Goal: Information Seeking & Learning: Learn about a topic

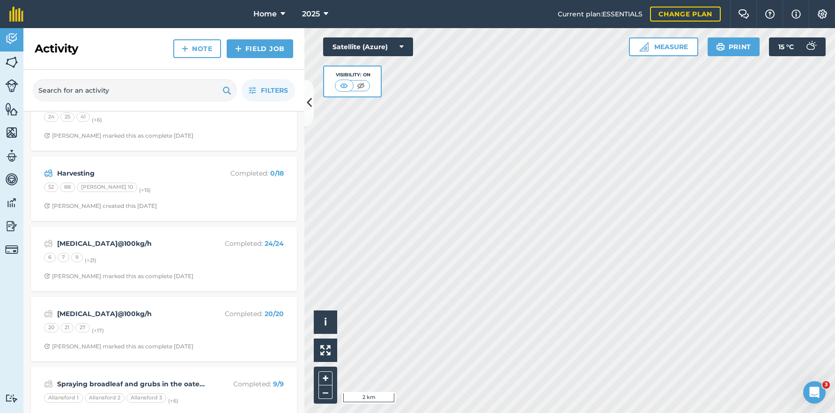
scroll to position [187, 0]
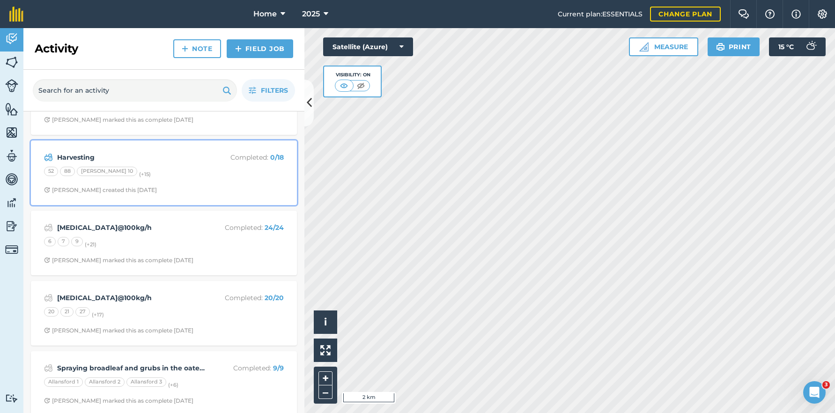
click at [167, 181] on div "Harvesting Completed : 0 / 18 52 88 Boyles 10 (+ 15 ) Stephen S created this 11…" at bounding box center [164, 172] width 255 height 53
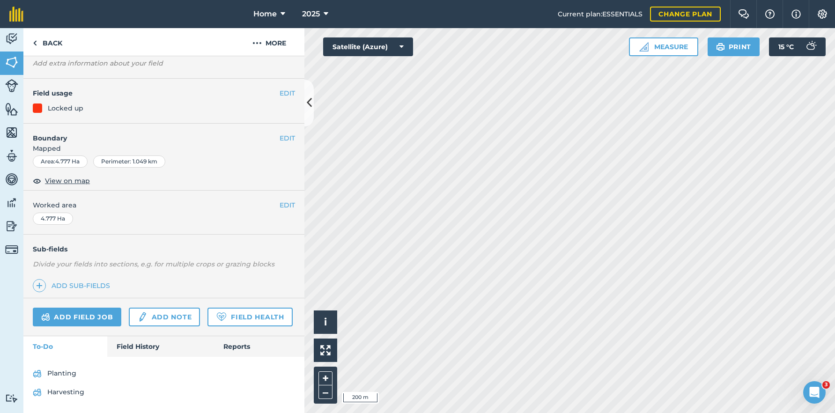
scroll to position [81, 0]
click at [118, 348] on link "Field History" at bounding box center [160, 346] width 106 height 21
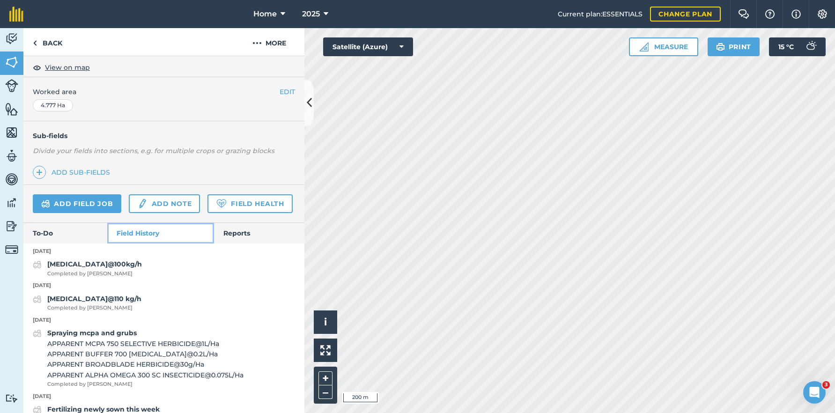
scroll to position [175, 0]
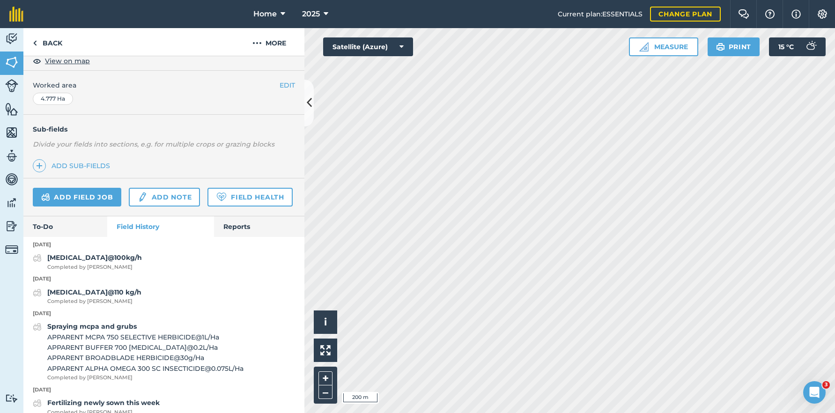
click at [275, 216] on div "Add field job Add note Field Health" at bounding box center [163, 197] width 281 height 38
click at [45, 41] on link "Back" at bounding box center [47, 42] width 48 height 28
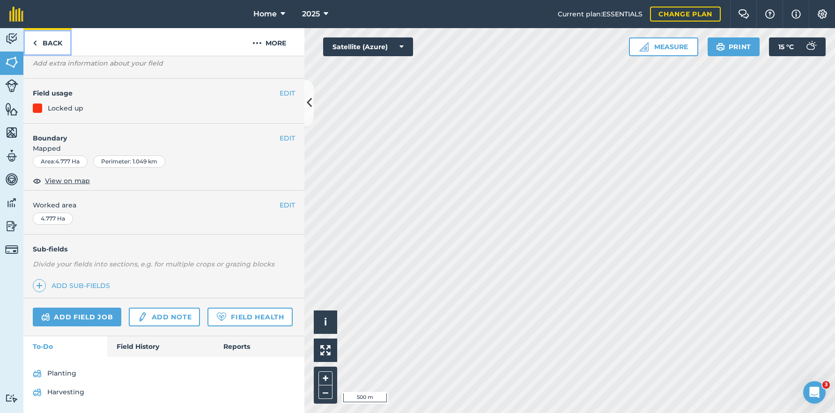
click at [55, 49] on link "Back" at bounding box center [47, 42] width 48 height 28
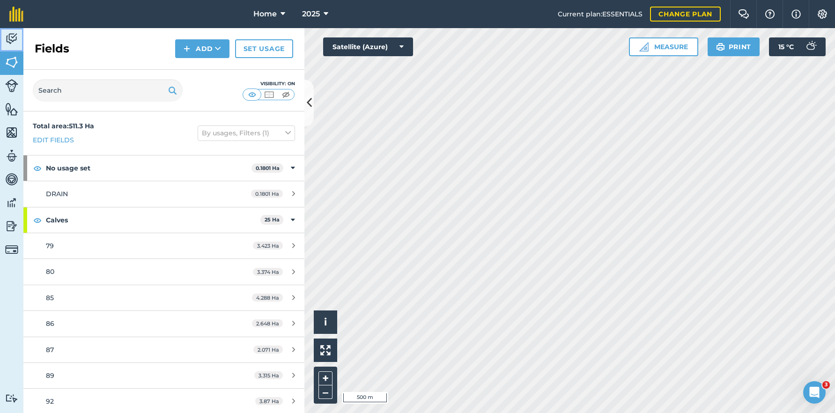
click at [13, 45] on img at bounding box center [11, 39] width 13 height 14
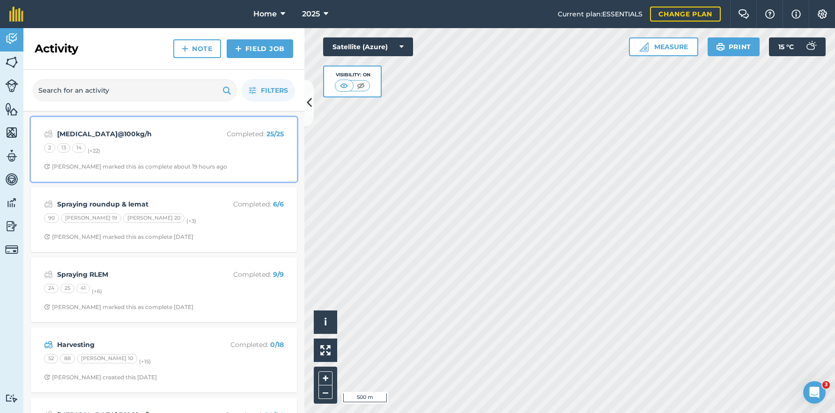
click at [118, 142] on div "Urea@100kg/h Completed : 25 / 25 2 13 14 (+ 22 ) Stephen S marked this as compl…" at bounding box center [164, 149] width 255 height 53
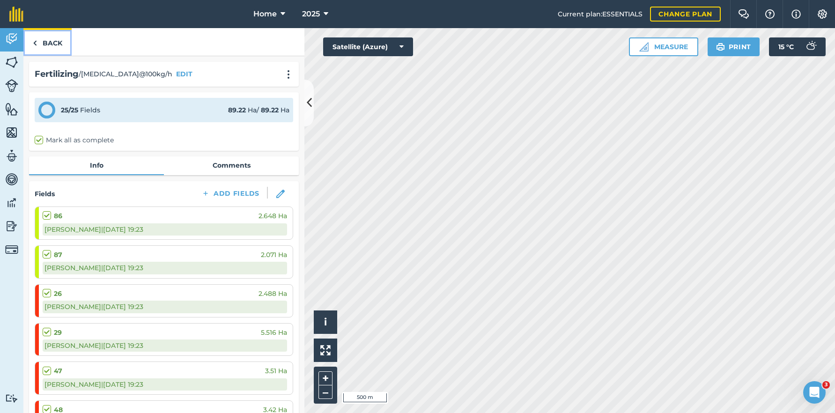
click at [38, 43] on link "Back" at bounding box center [47, 42] width 48 height 28
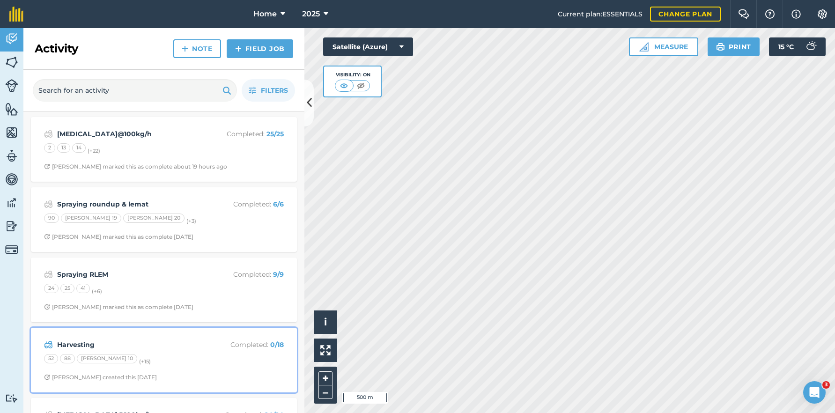
click at [181, 361] on div "52 88 Boyles 10 (+ 15 )" at bounding box center [164, 360] width 240 height 12
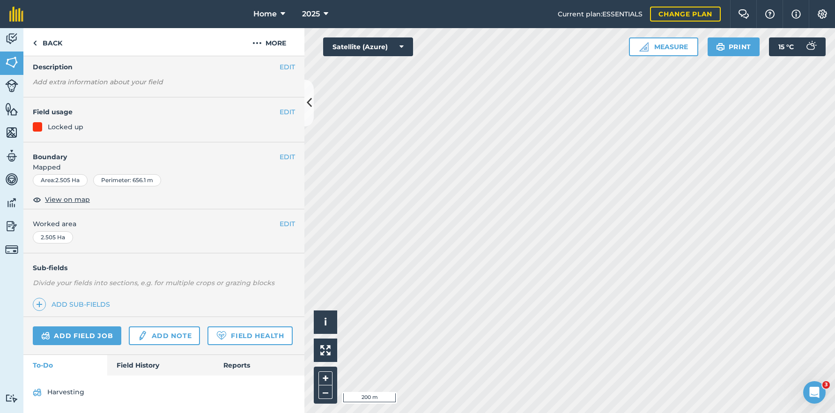
scroll to position [62, 0]
click at [138, 366] on link "Field History" at bounding box center [160, 365] width 106 height 21
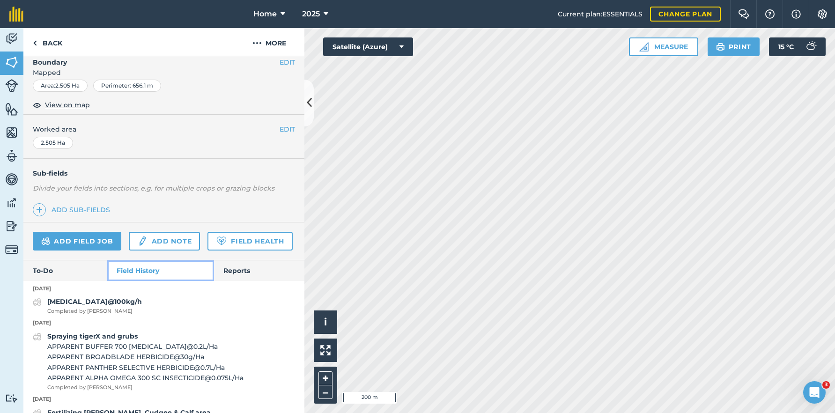
scroll to position [156, 0]
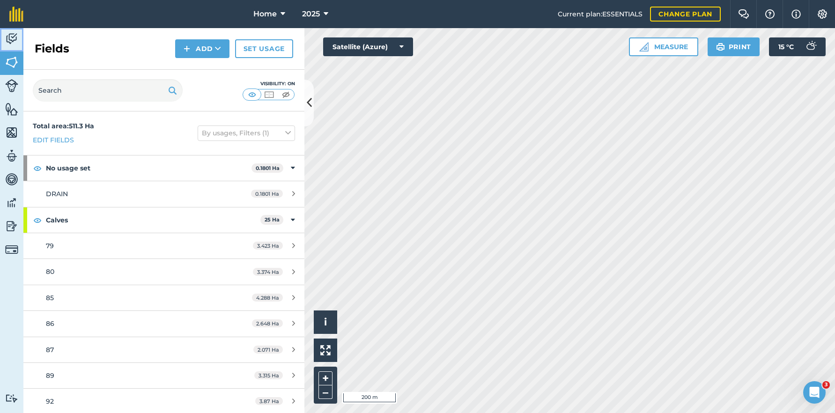
click at [7, 32] on img at bounding box center [11, 39] width 13 height 14
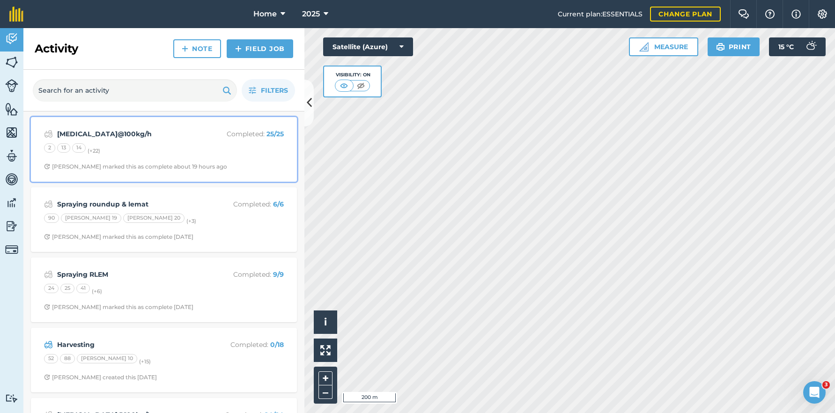
click at [231, 155] on div "2 13 14 (+ 22 )" at bounding box center [164, 149] width 240 height 12
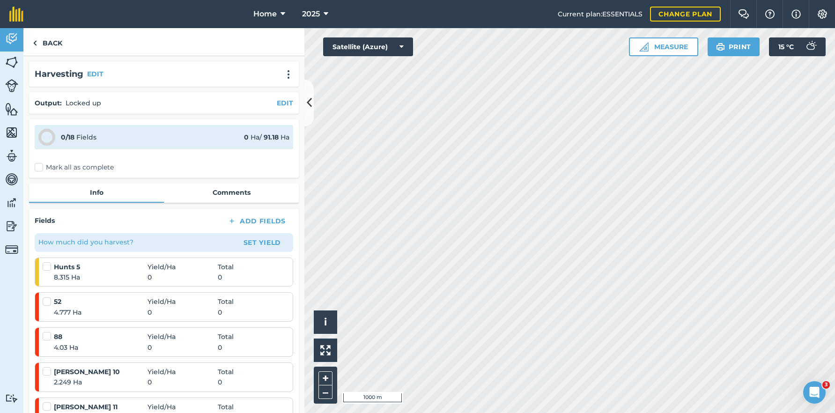
click at [562, 412] on html "Home 2025 Current plan : ESSENTIALS Change plan Farm Chat Help Info Settings Ho…" at bounding box center [417, 206] width 835 height 413
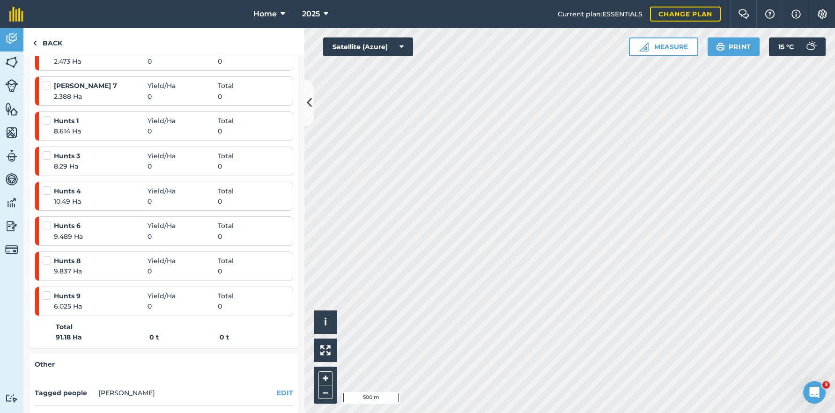
scroll to position [665, 0]
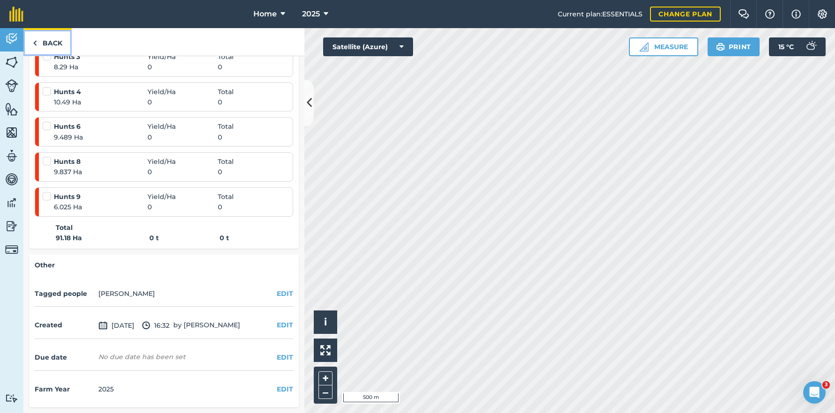
click at [53, 44] on link "Back" at bounding box center [47, 42] width 48 height 28
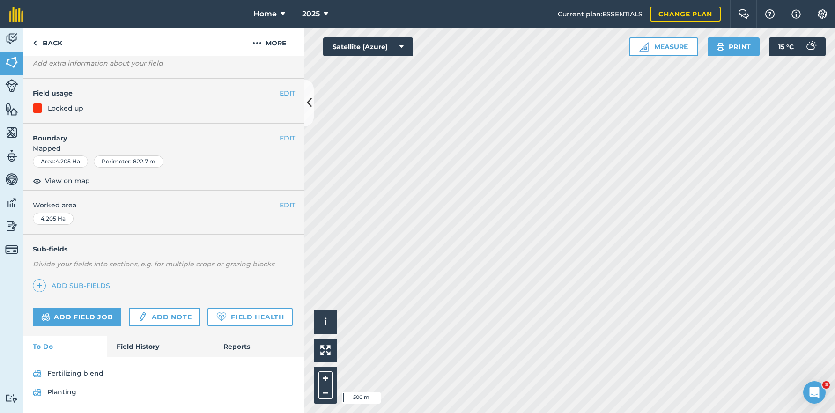
scroll to position [81, 0]
click at [137, 348] on link "Field History" at bounding box center [160, 346] width 106 height 21
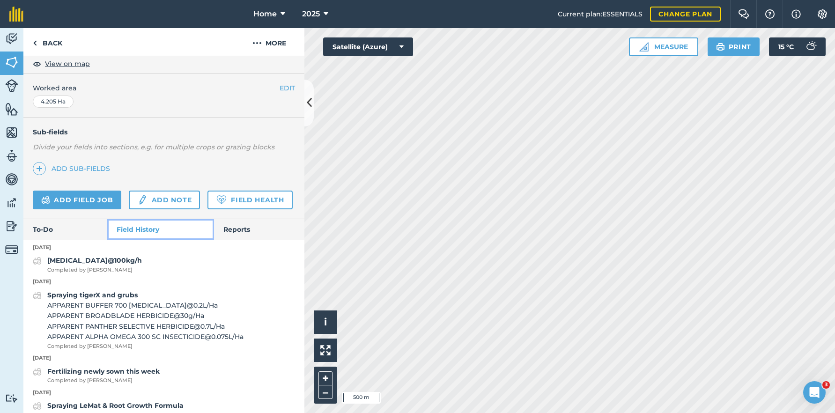
scroll to position [175, 0]
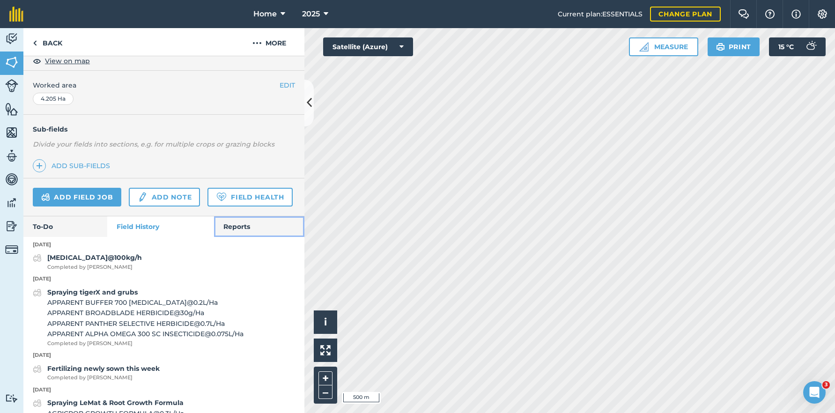
click at [238, 237] on link "Reports" at bounding box center [259, 226] width 90 height 21
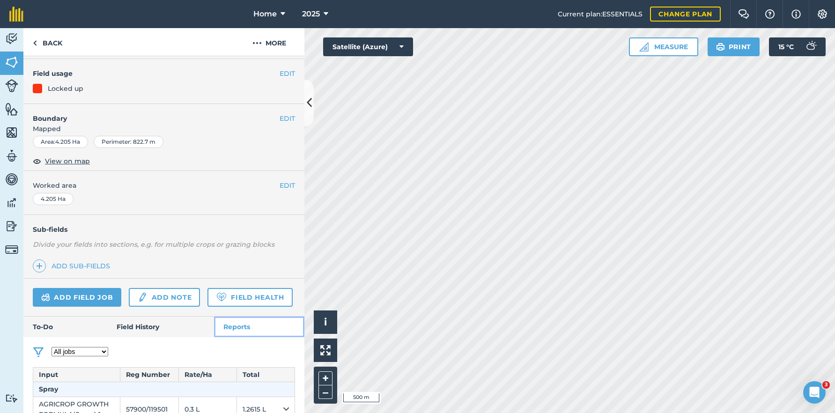
scroll to position [175, 0]
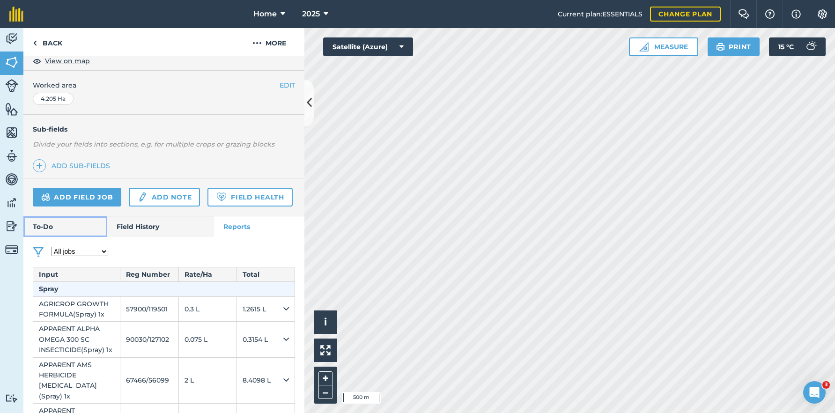
click at [50, 237] on link "To-Do" at bounding box center [65, 226] width 84 height 21
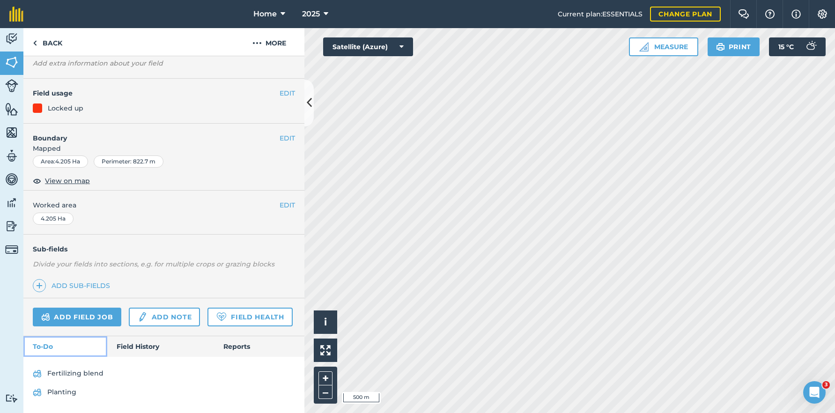
scroll to position [81, 0]
click at [145, 345] on link "Field History" at bounding box center [160, 346] width 106 height 21
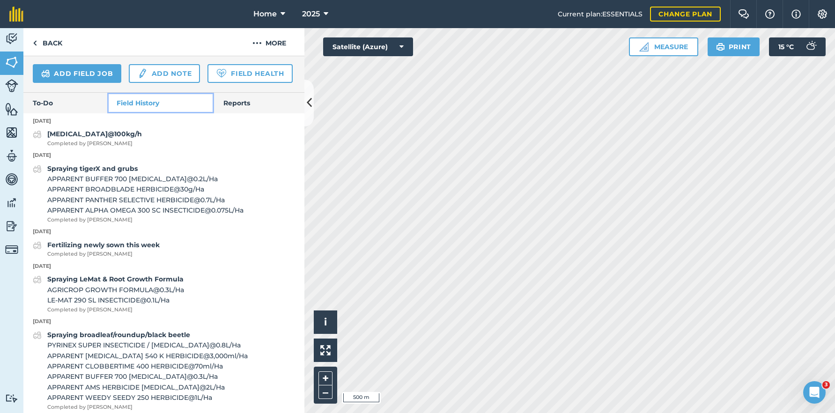
scroll to position [315, 0]
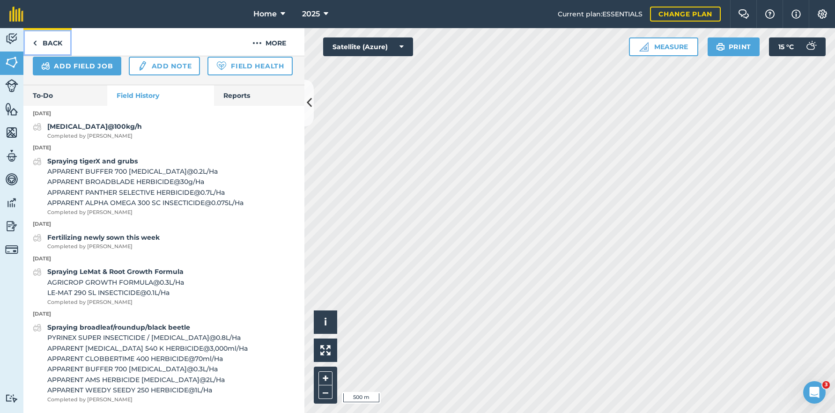
click at [43, 39] on link "Back" at bounding box center [47, 42] width 48 height 28
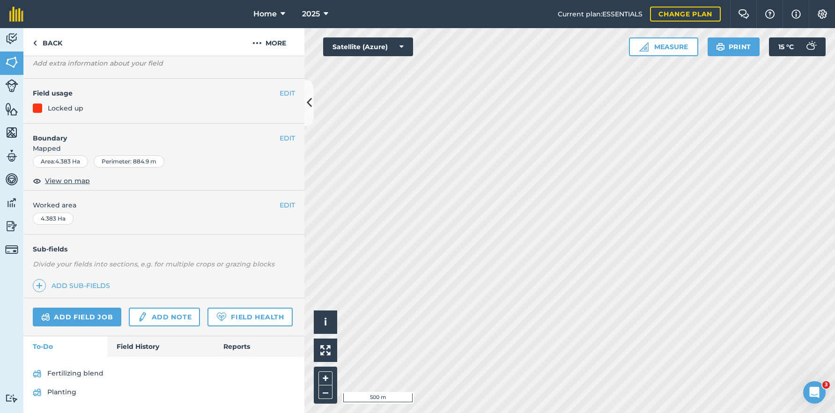
scroll to position [54, 0]
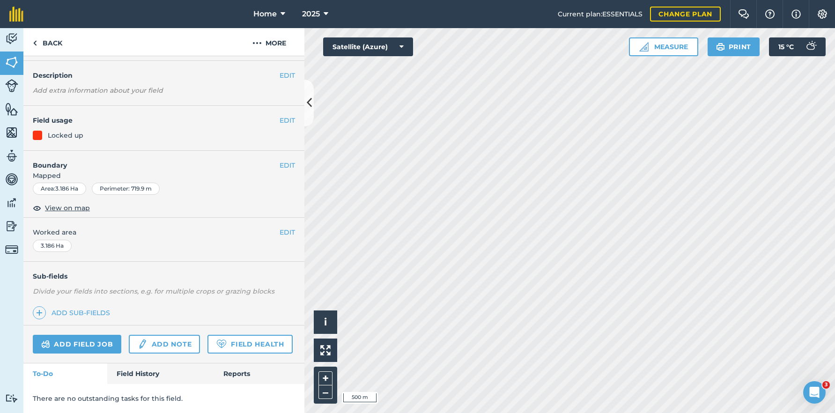
scroll to position [62, 0]
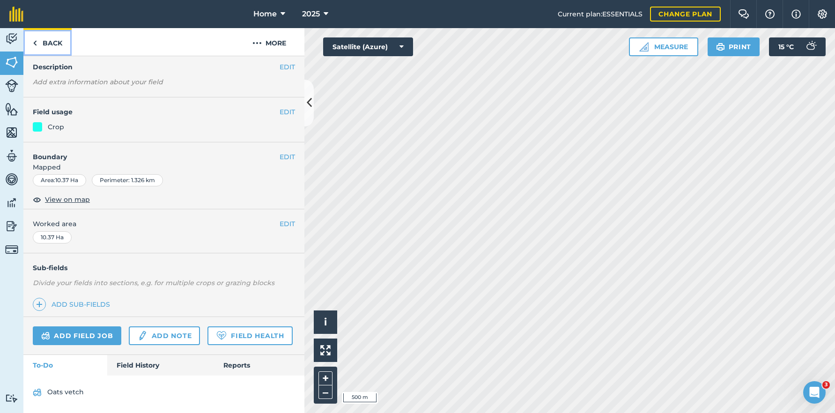
click at [45, 36] on link "Back" at bounding box center [47, 42] width 48 height 28
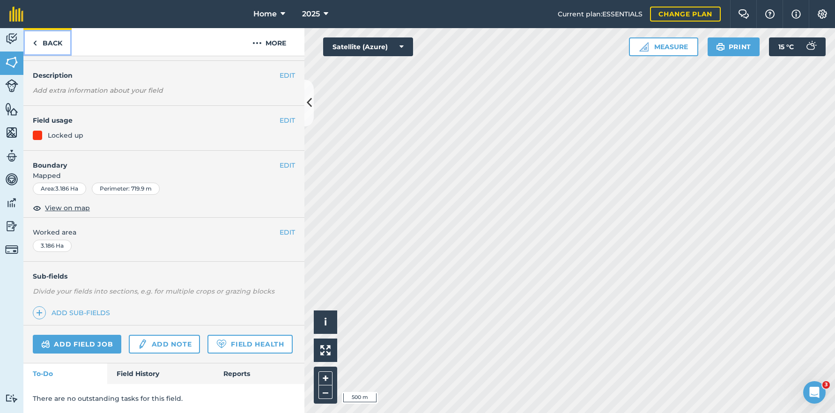
scroll to position [54, 0]
click at [142, 373] on link "Field History" at bounding box center [160, 373] width 106 height 21
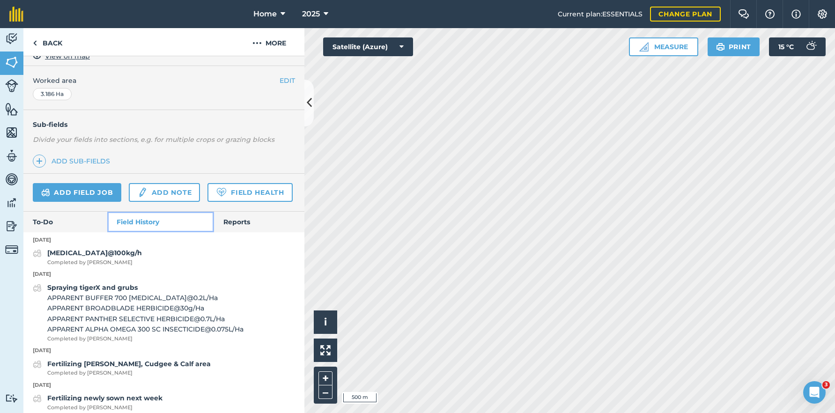
scroll to position [194, 0]
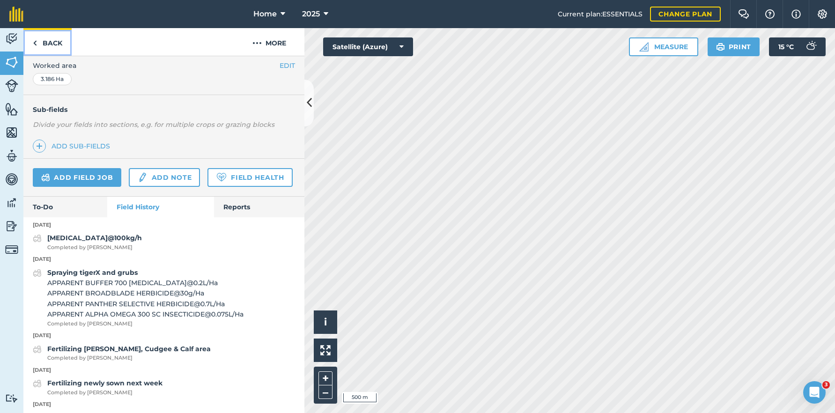
click at [57, 37] on link "Back" at bounding box center [47, 42] width 48 height 28
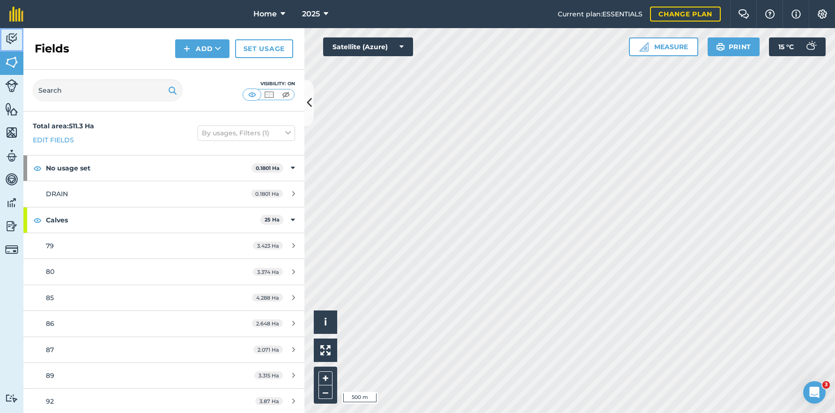
click at [6, 40] on img at bounding box center [11, 39] width 13 height 14
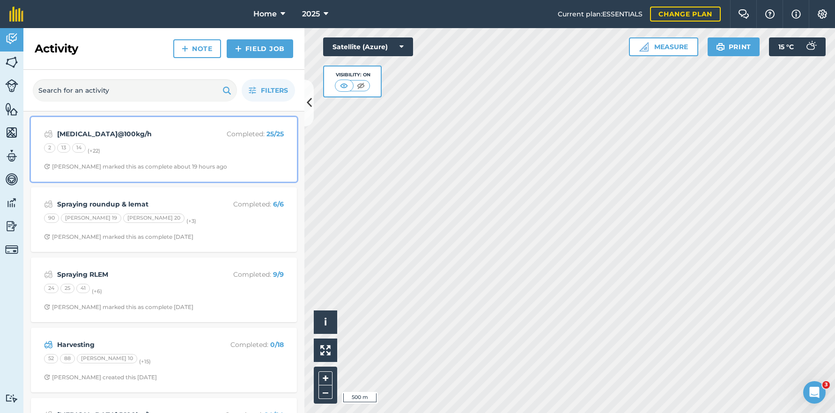
click at [215, 159] on div "Urea@100kg/h Completed : 25 / 25 2 13 14 (+ 22 ) Stephen S marked this as compl…" at bounding box center [164, 149] width 255 height 53
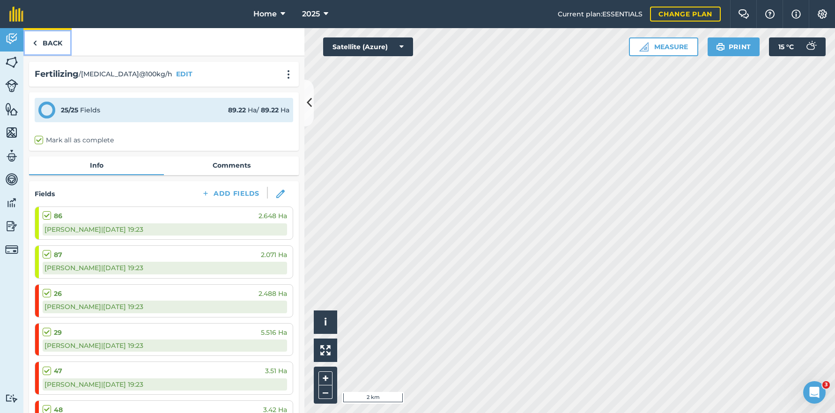
click at [52, 38] on link "Back" at bounding box center [47, 42] width 48 height 28
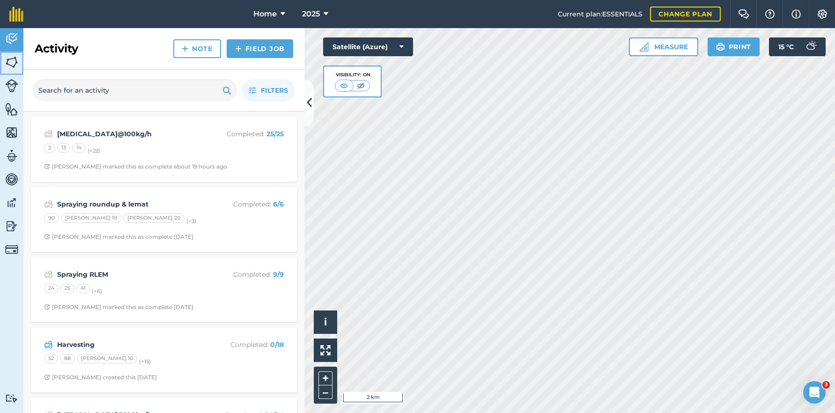
click at [6, 65] on img at bounding box center [11, 62] width 13 height 14
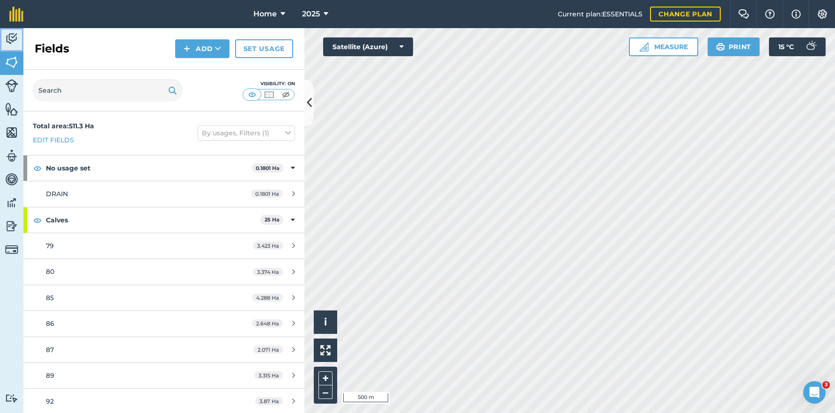
click at [15, 44] on img at bounding box center [11, 39] width 13 height 14
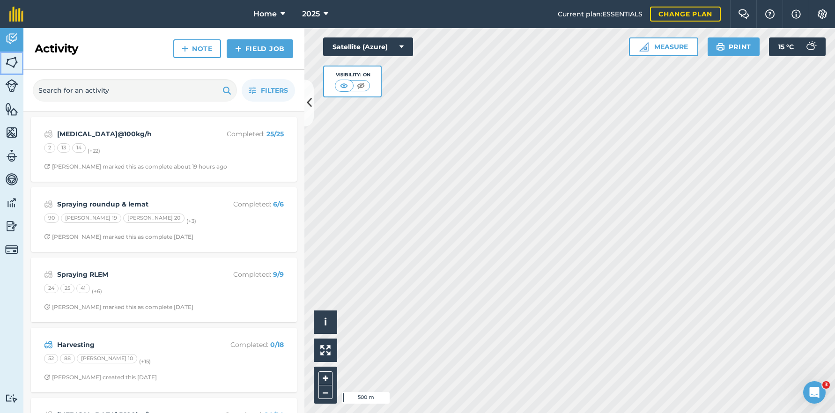
click at [15, 62] on img at bounding box center [11, 62] width 13 height 14
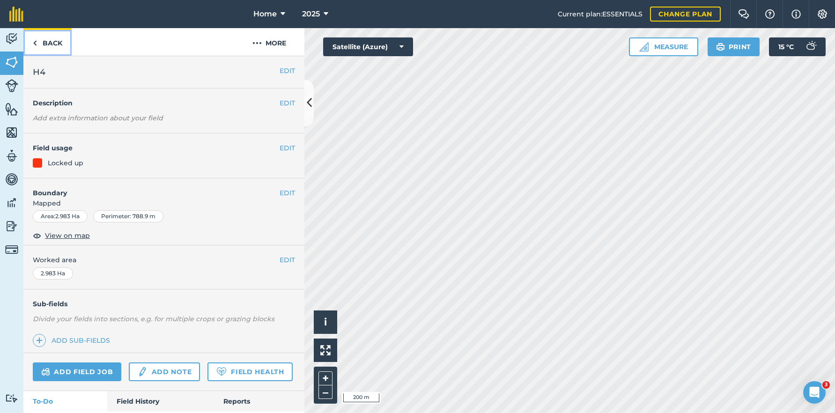
click at [37, 45] on link "Back" at bounding box center [47, 42] width 48 height 28
